Goal: Find contact information: Find contact information

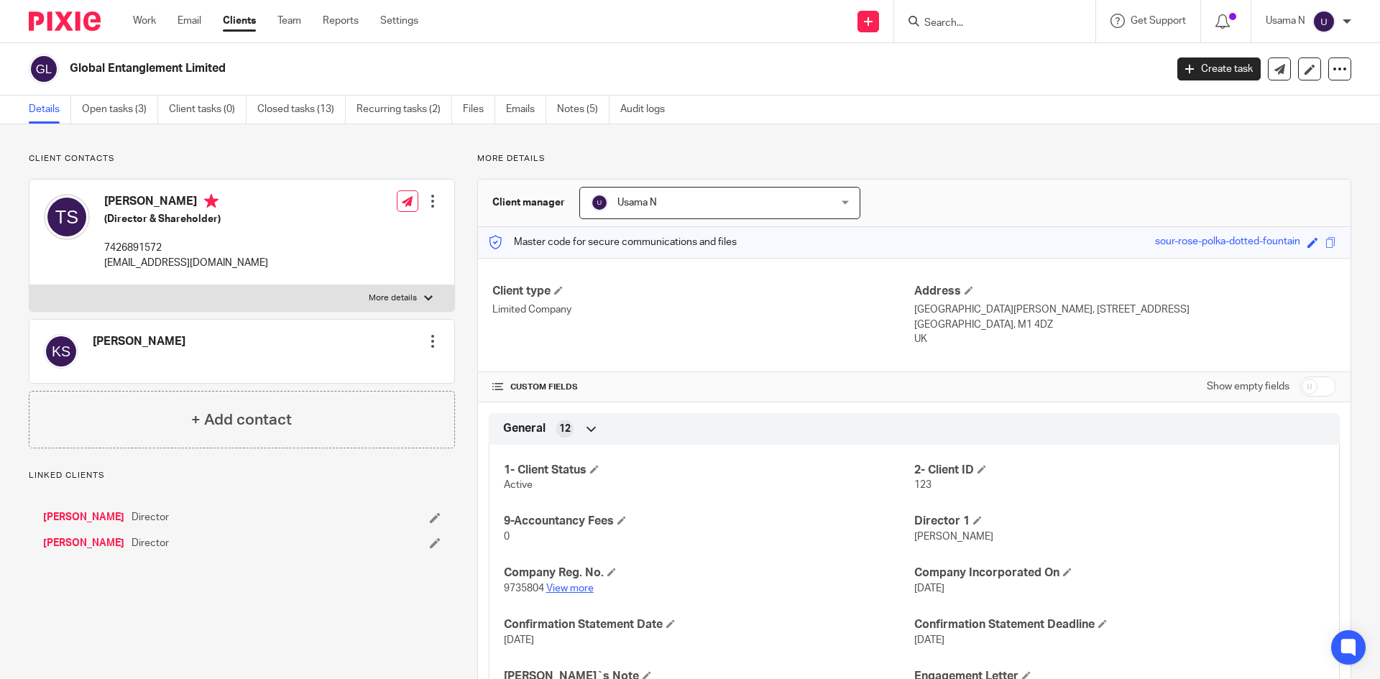
click at [582, 584] on link "View more" at bounding box center [569, 589] width 47 height 10
click at [99, 519] on link "Taha Saadelddin" at bounding box center [83, 517] width 81 height 14
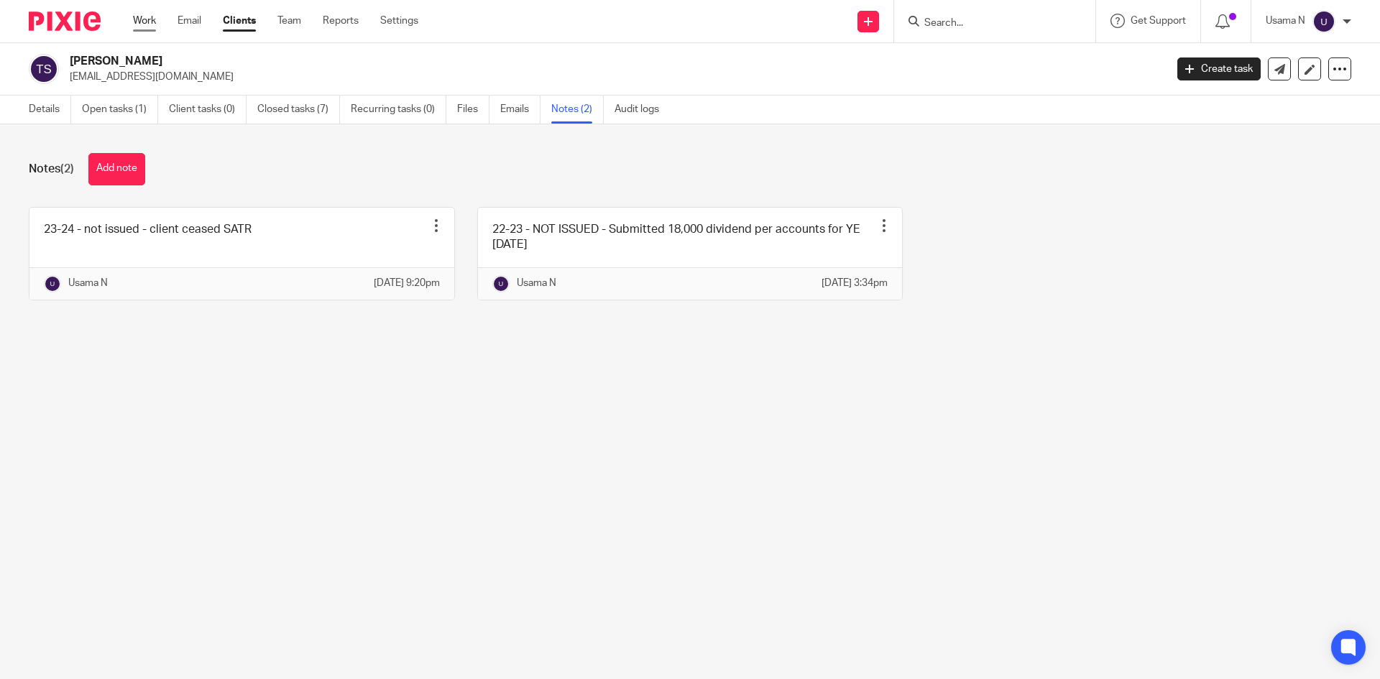
click at [146, 16] on link "Work" at bounding box center [144, 21] width 23 height 14
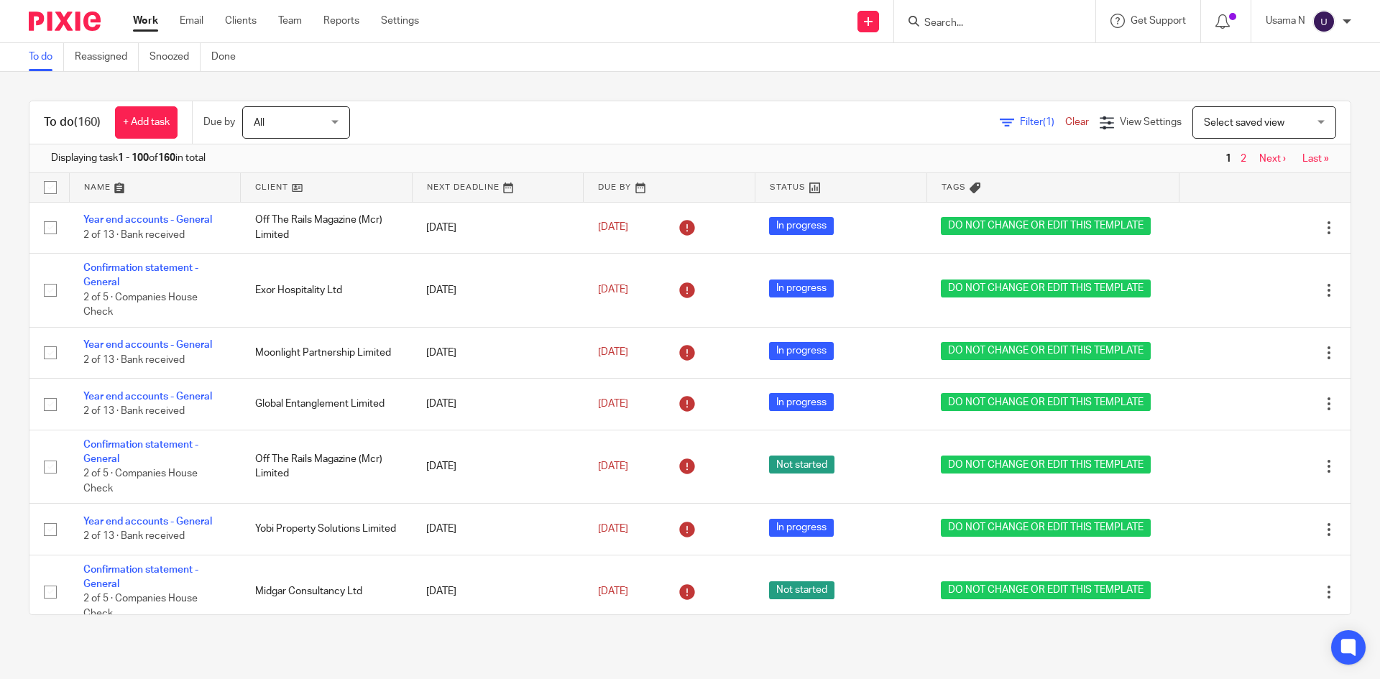
click at [1031, 24] on input "Search" at bounding box center [987, 23] width 129 height 13
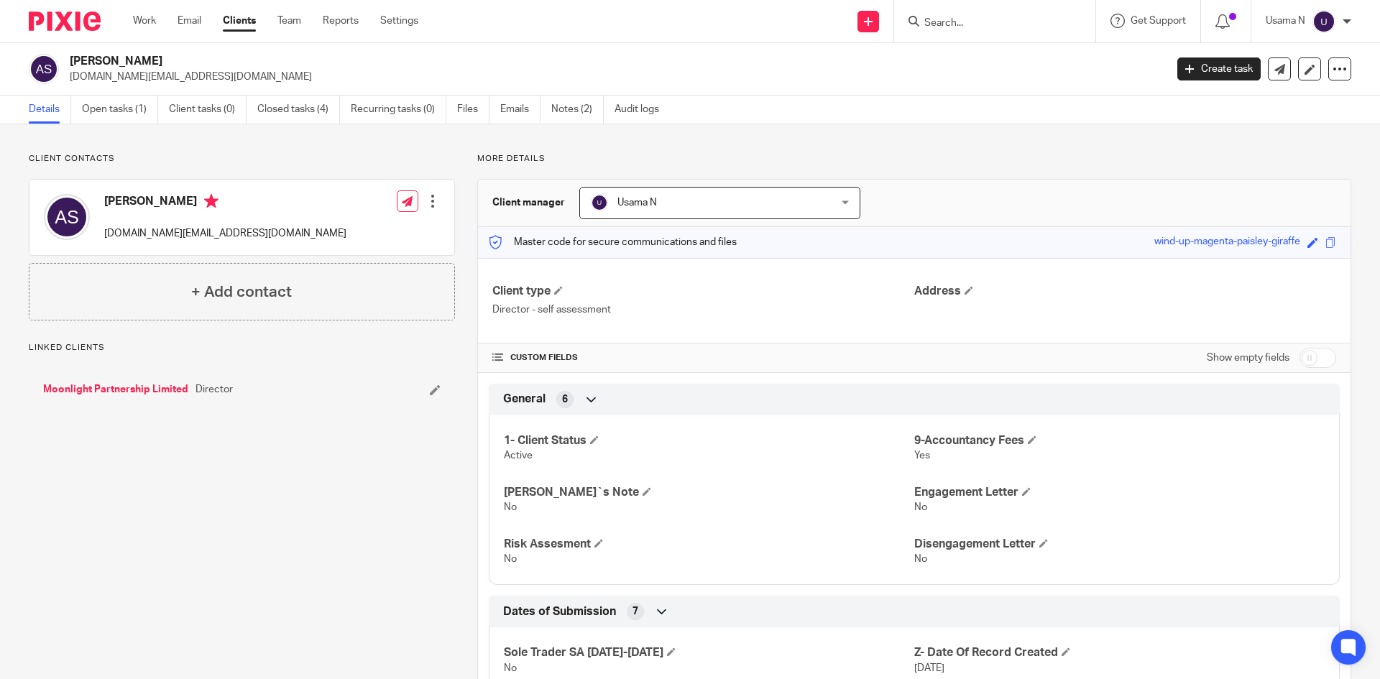
click at [173, 232] on p "[DOMAIN_NAME][EMAIL_ADDRESS][DOMAIN_NAME]" at bounding box center [225, 233] width 242 height 14
copy div "[DOMAIN_NAME][EMAIL_ADDRESS][DOMAIN_NAME]"
click at [180, 75] on p "[DOMAIN_NAME][EMAIL_ADDRESS][DOMAIN_NAME]" at bounding box center [613, 77] width 1086 height 14
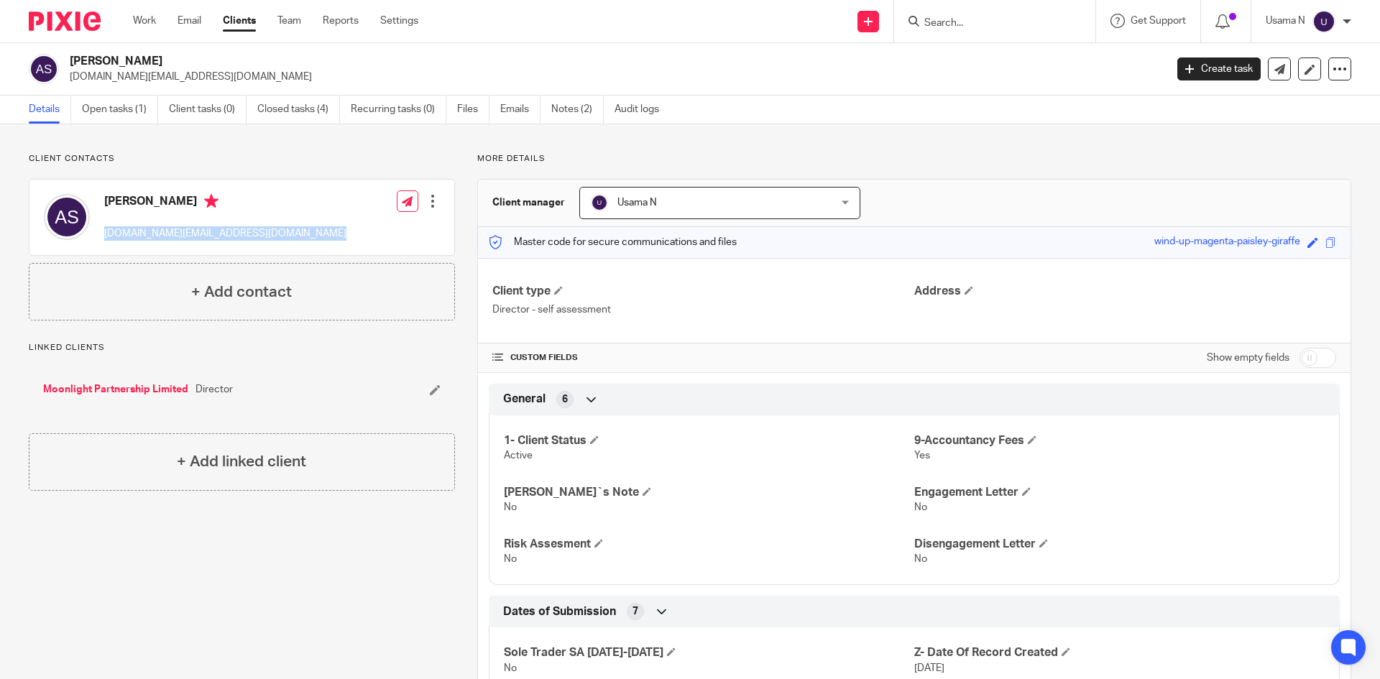
click at [180, 75] on p "[DOMAIN_NAME][EMAIL_ADDRESS][DOMAIN_NAME]" at bounding box center [613, 77] width 1086 height 14
copy main "[DOMAIN_NAME][EMAIL_ADDRESS][DOMAIN_NAME] Create task Update from Companies Hou…"
click at [157, 237] on p "[DOMAIN_NAME][EMAIL_ADDRESS][DOMAIN_NAME]" at bounding box center [225, 233] width 242 height 14
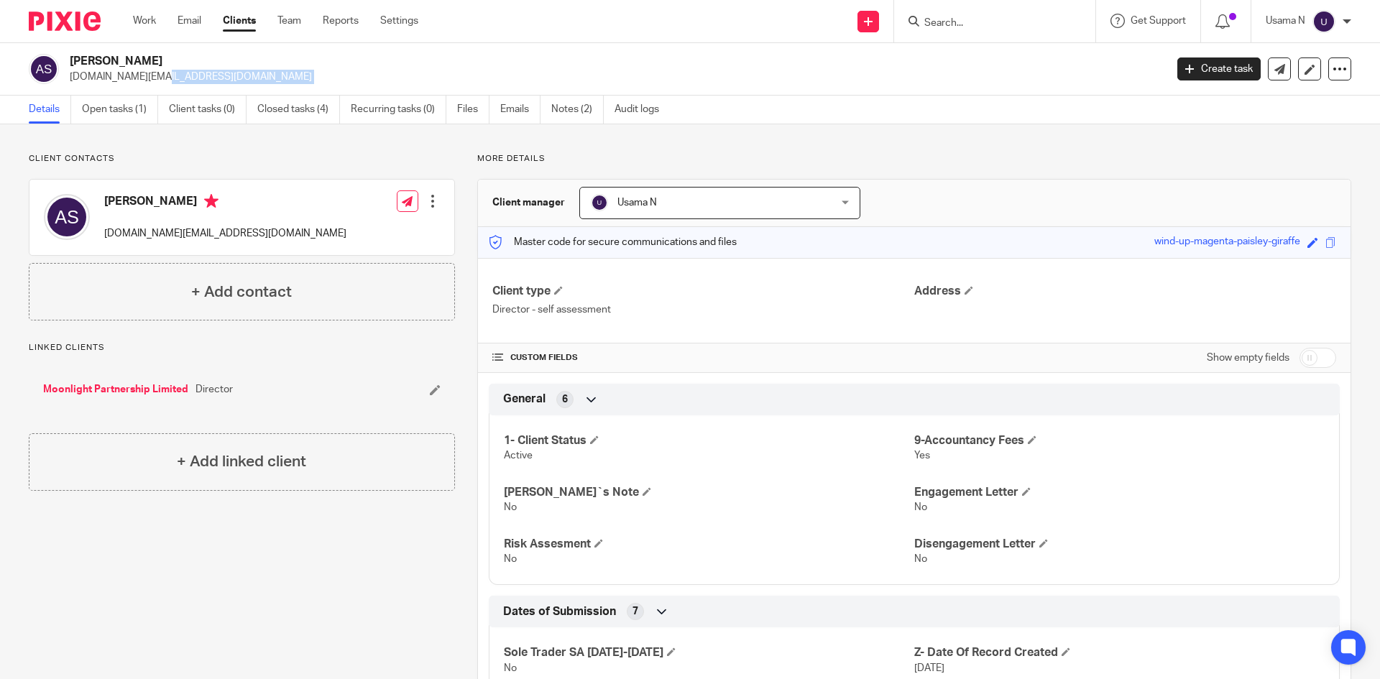
click at [157, 237] on p "[DOMAIN_NAME][EMAIL_ADDRESS][DOMAIN_NAME]" at bounding box center [225, 233] width 242 height 14
click at [152, 227] on p "[DOMAIN_NAME][EMAIL_ADDRESS][DOMAIN_NAME]" at bounding box center [225, 233] width 242 height 14
click at [226, 242] on div "[PERSON_NAME] [DOMAIN_NAME][EMAIL_ADDRESS][DOMAIN_NAME]" at bounding box center [195, 217] width 303 height 61
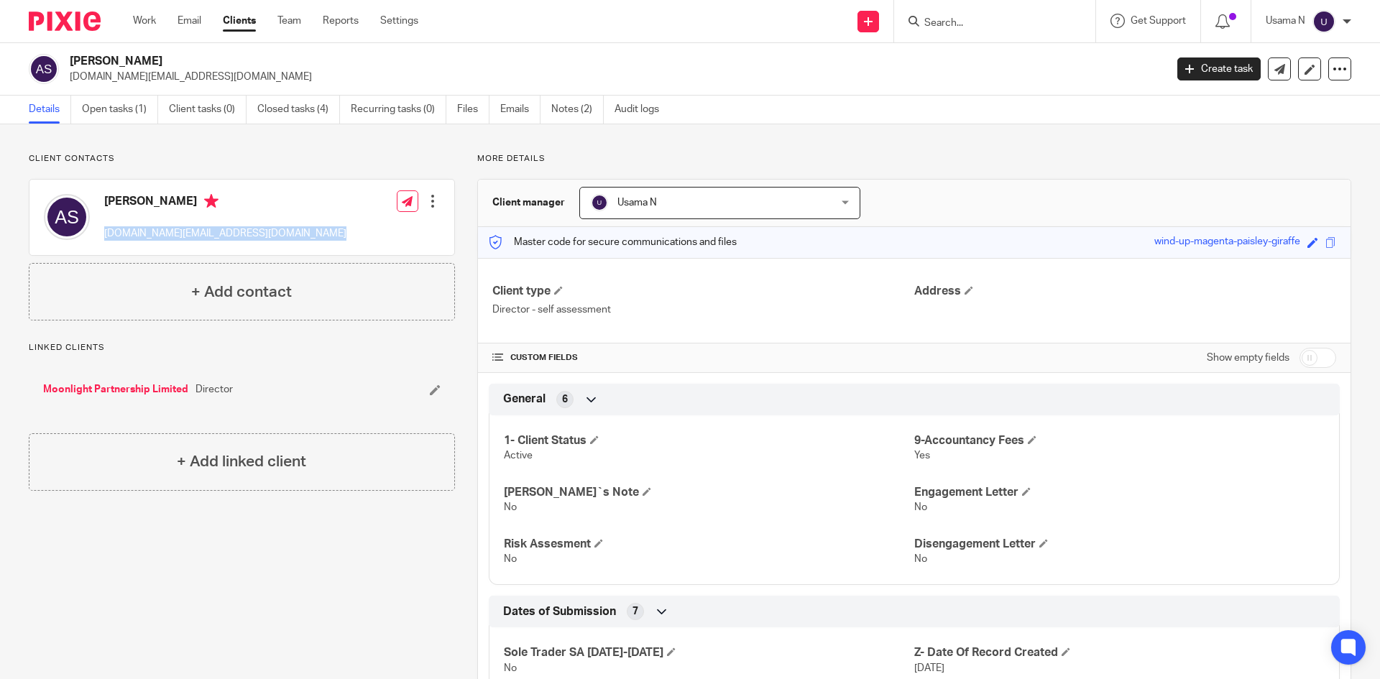
copy div "[DOMAIN_NAME][EMAIL_ADDRESS][DOMAIN_NAME]"
